Goal: Find specific page/section: Find specific page/section

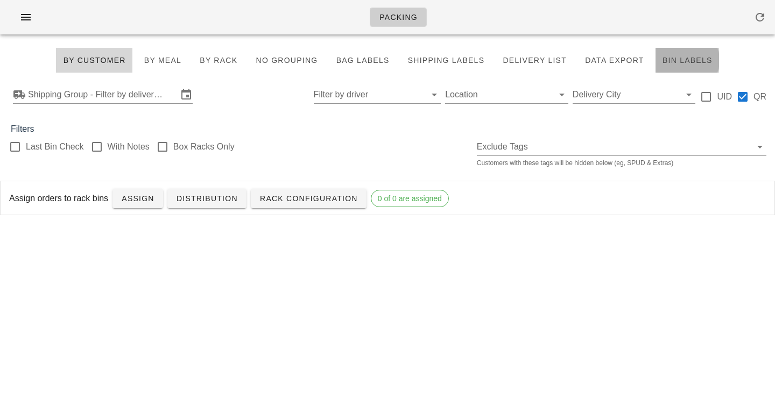
click at [679, 54] on button "Bin Labels" at bounding box center [688, 60] width 64 height 26
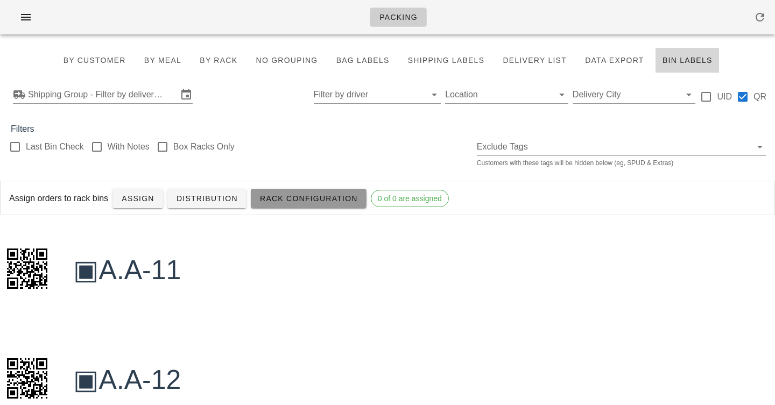
click at [284, 197] on span "Rack Configuration" at bounding box center [308, 198] width 98 height 9
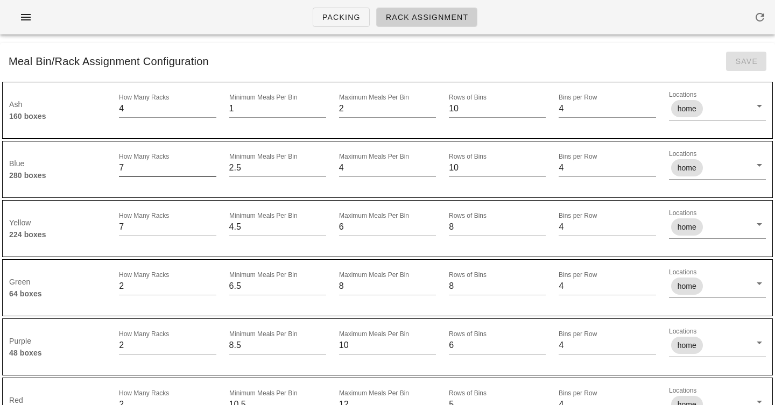
click at [153, 173] on input "7" at bounding box center [167, 167] width 97 height 17
type input "8"
click at [212, 166] on input "8" at bounding box center [167, 167] width 97 height 17
click at [753, 59] on span "Save" at bounding box center [746, 61] width 23 height 9
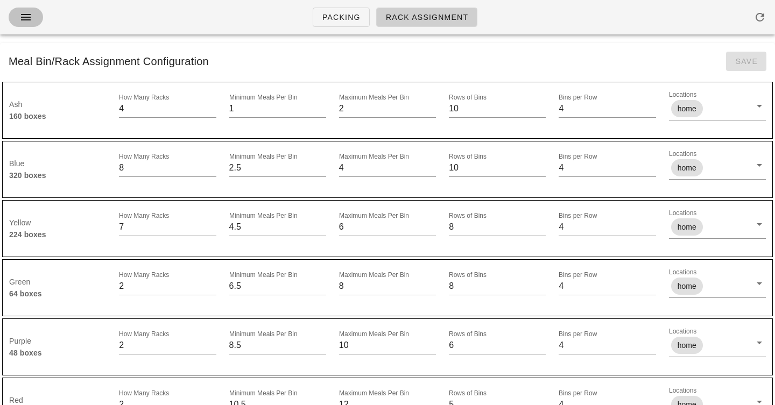
click at [26, 17] on icon "button" at bounding box center [25, 17] width 13 height 13
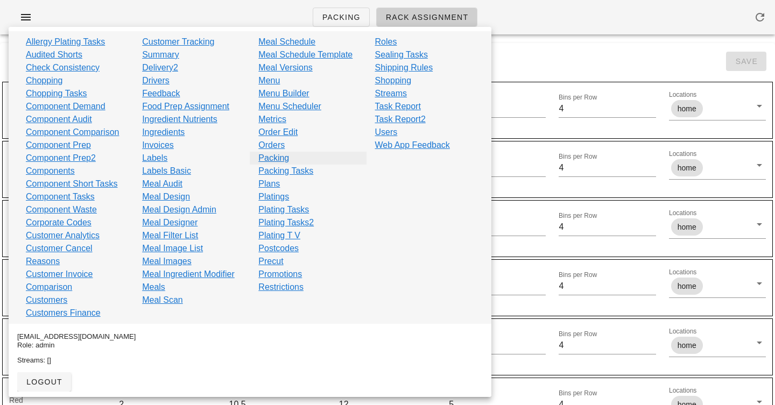
click at [276, 156] on link "Packing" at bounding box center [273, 158] width 31 height 13
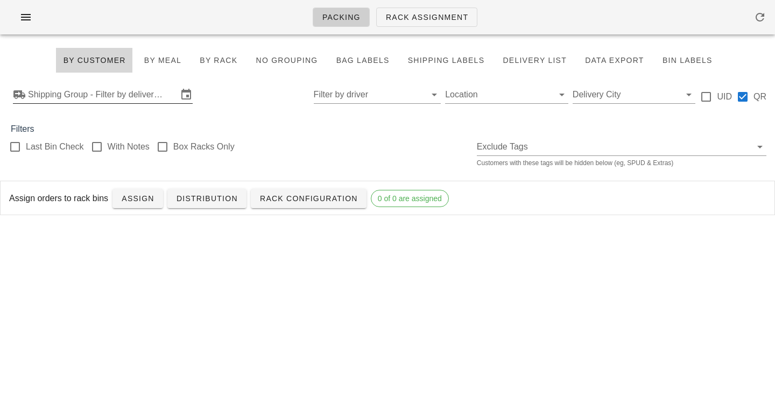
click at [79, 96] on input "Shipping Group - Filter by delivery logistics" at bounding box center [103, 94] width 150 height 17
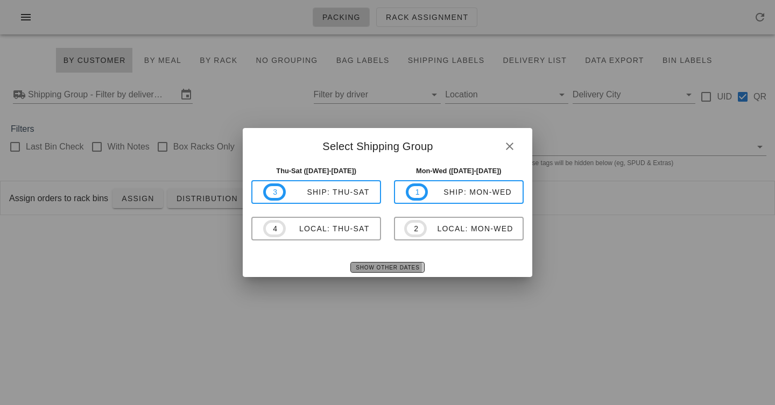
click at [371, 266] on span "Show Other Dates" at bounding box center [387, 268] width 64 height 6
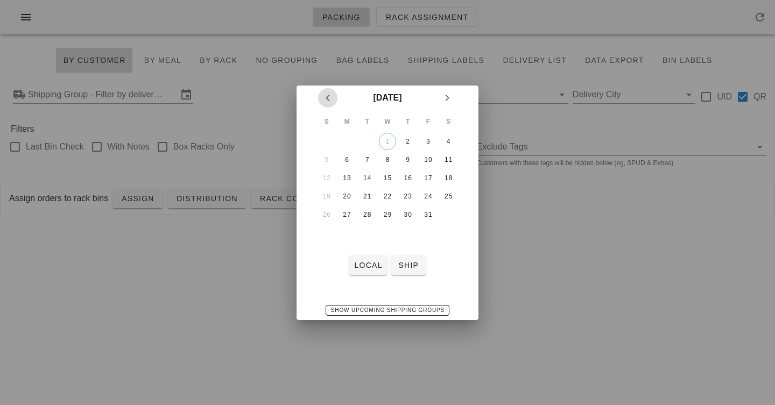
click at [324, 97] on icon "Previous month" at bounding box center [327, 97] width 13 height 13
click at [346, 199] on div "22" at bounding box center [347, 197] width 17 height 8
click at [390, 198] on div "24" at bounding box center [387, 197] width 17 height 8
click at [347, 198] on div "22" at bounding box center [347, 197] width 17 height 8
click at [365, 272] on button "local" at bounding box center [367, 265] width 37 height 19
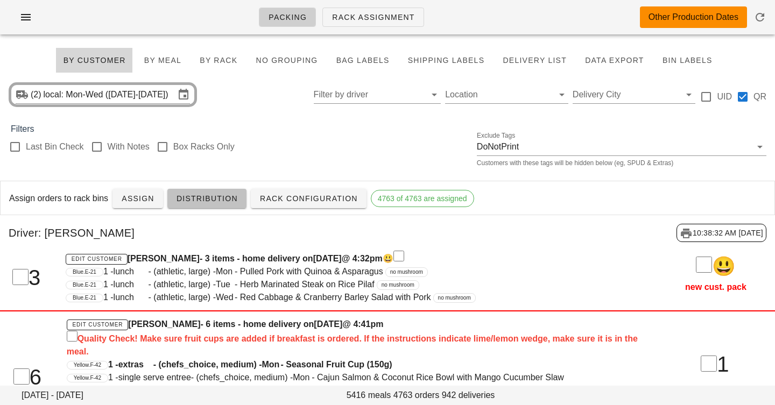
click at [193, 195] on span "Distribution" at bounding box center [207, 198] width 62 height 9
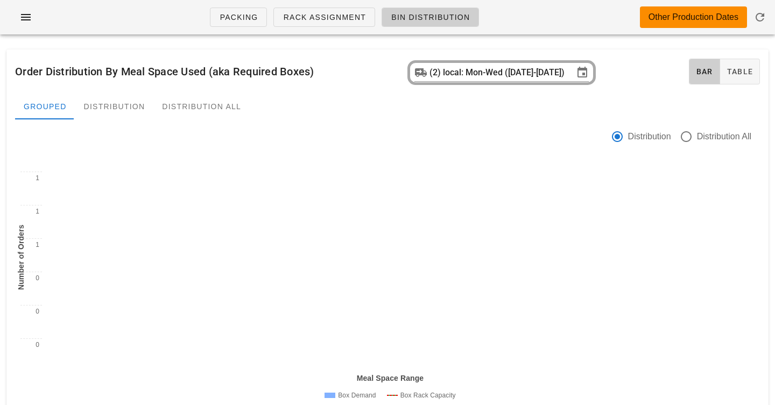
scroll to position [22, 0]
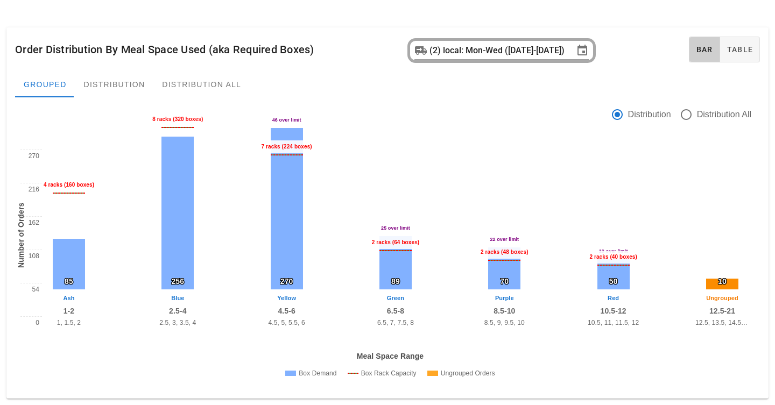
click at [186, 119] on div "8 racks (320 boxes)" at bounding box center [177, 119] width 55 height 13
click at [294, 147] on div "7 racks (224 boxes)" at bounding box center [286, 146] width 55 height 13
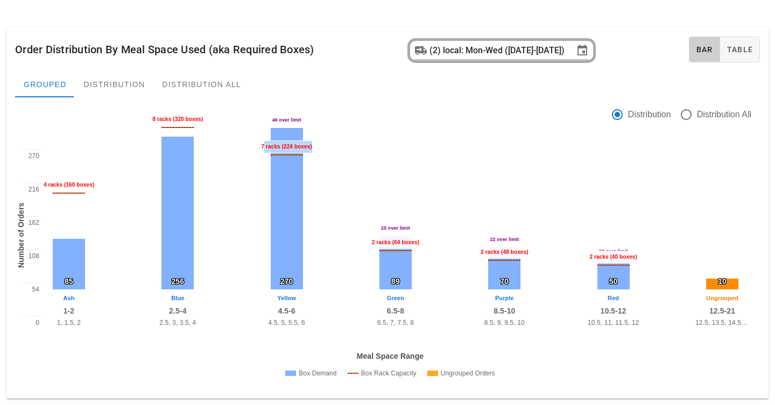
click at [294, 147] on div "7 racks (224 boxes)" at bounding box center [286, 146] width 55 height 13
click at [361, 144] on div "Number of Orders 0 54 108 162 216 270 85 4 racks (160 boxes) Ash 1-2 1, 1.5, 2 …" at bounding box center [388, 267] width 758 height 257
click at [402, 239] on div "2 racks (64 boxes)" at bounding box center [396, 242] width 52 height 13
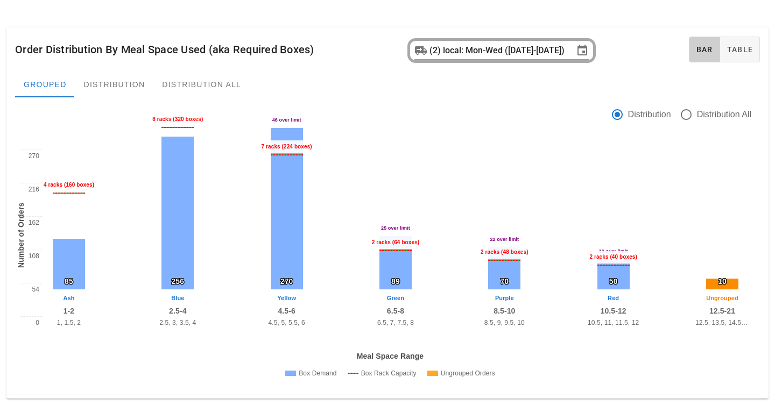
click at [447, 233] on div "85 4 racks (160 boxes) Ash 1-2 1, 1.5, 2 256 8 racks (320 boxes) Blue 2.5-4 2.5…" at bounding box center [395, 245] width 707 height 167
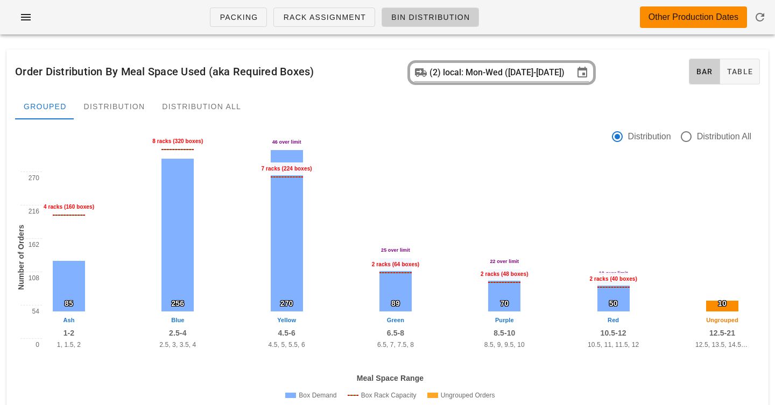
click at [170, 141] on div "8 racks (320 boxes)" at bounding box center [177, 141] width 55 height 13
drag, startPoint x: 170, startPoint y: 141, endPoint x: 328, endPoint y: 212, distance: 173.4
click at [328, 212] on div "85 4 racks (160 boxes) Ash 1-2 1, 1.5, 2 256 8 racks (320 boxes) Blue 2.5-4 2.5…" at bounding box center [395, 267] width 707 height 167
